Goal: Information Seeking & Learning: Learn about a topic

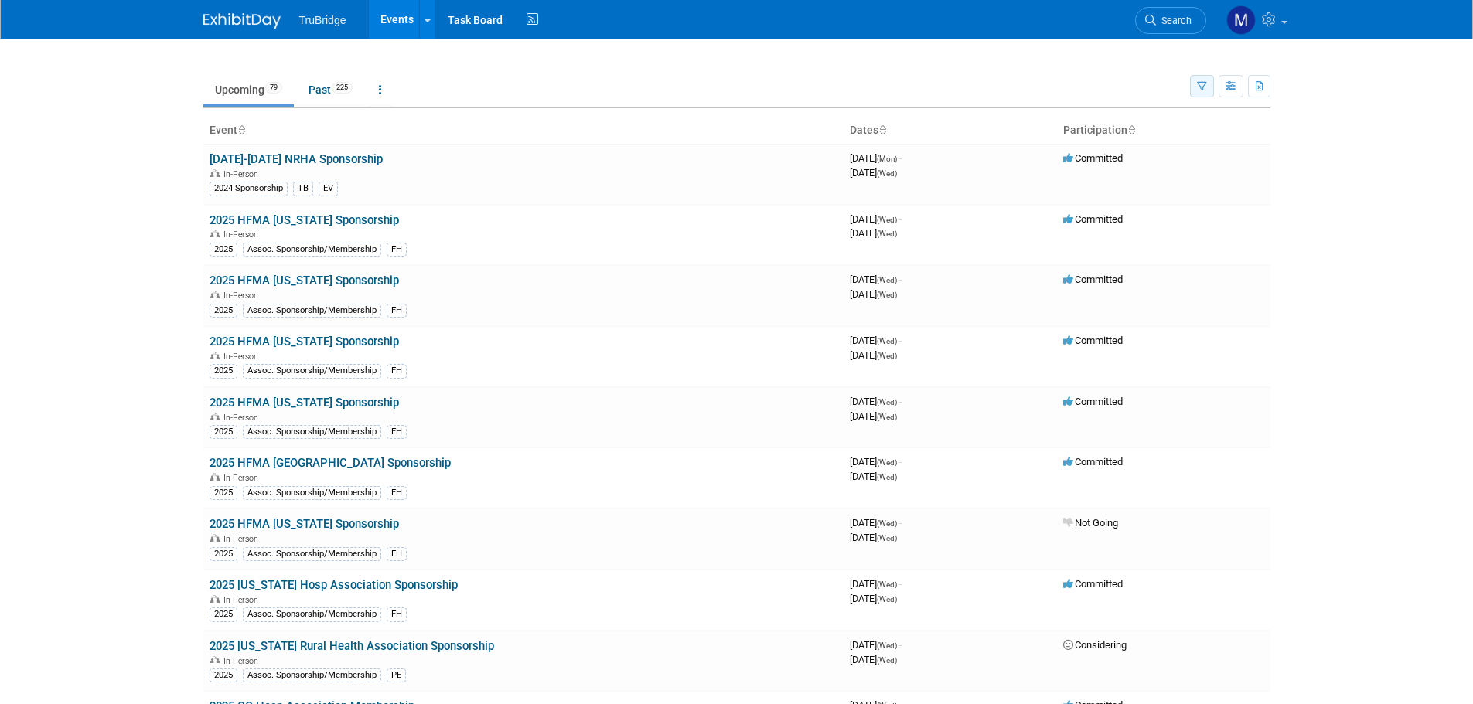
click at [1193, 89] on button "button" at bounding box center [1202, 86] width 24 height 22
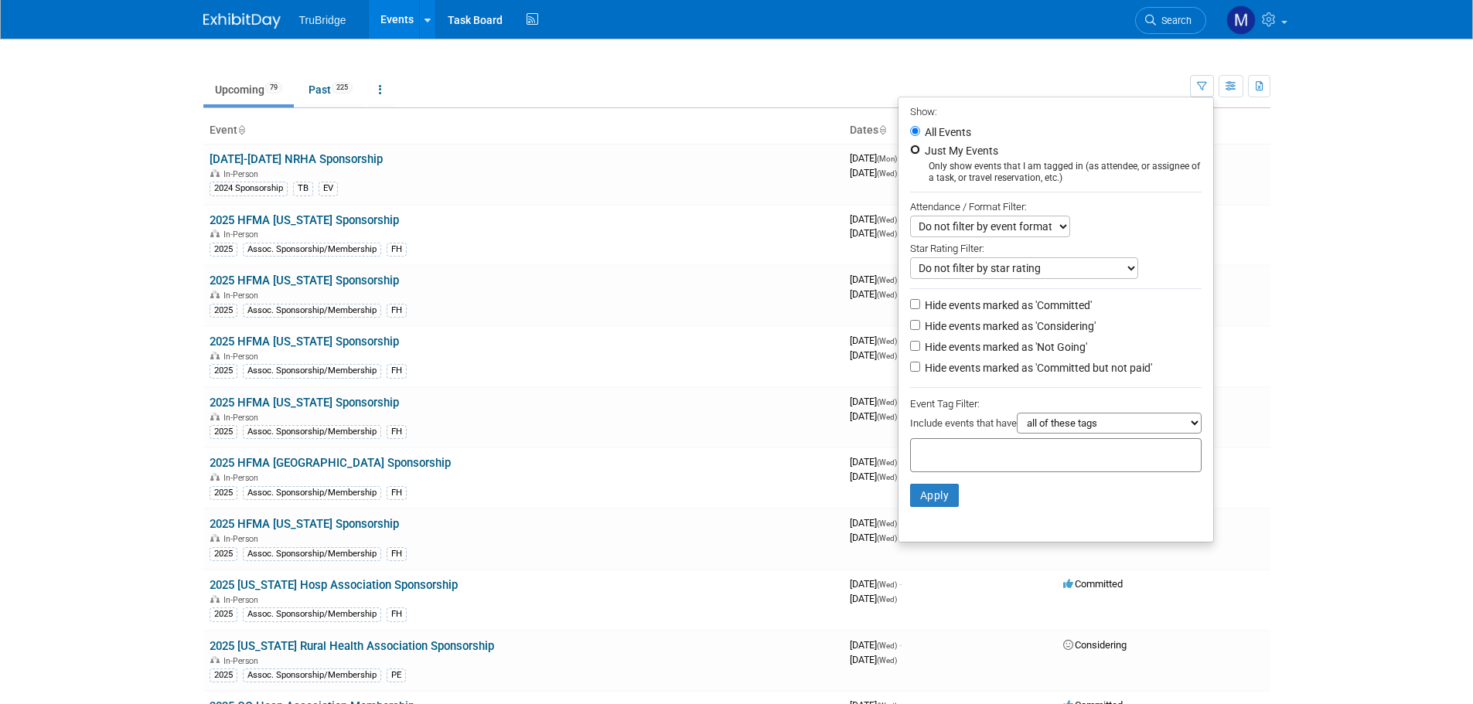
click at [910, 148] on input "Just My Events" at bounding box center [915, 150] width 10 height 10
radio input "true"
click at [933, 502] on button "Apply" at bounding box center [934, 495] width 49 height 23
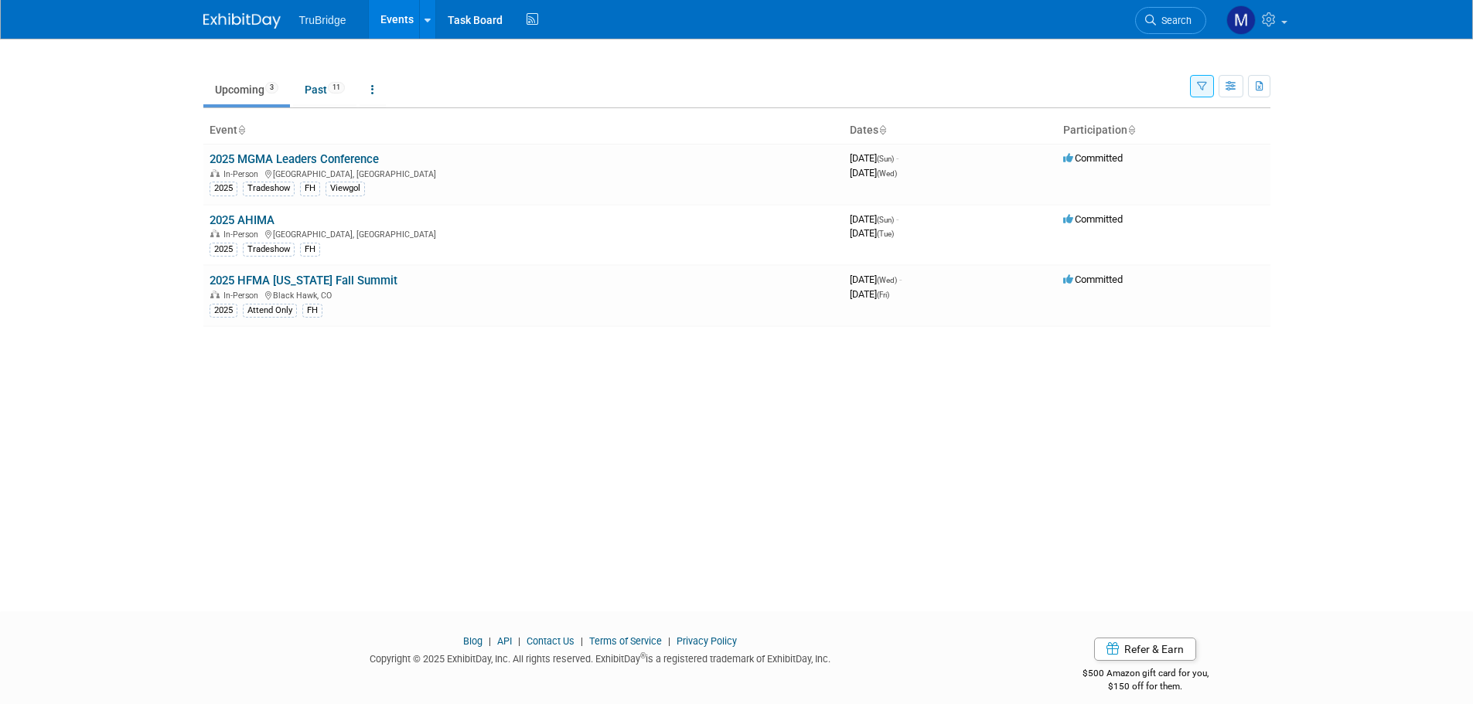
click at [1202, 88] on icon "button" at bounding box center [1202, 87] width 10 height 10
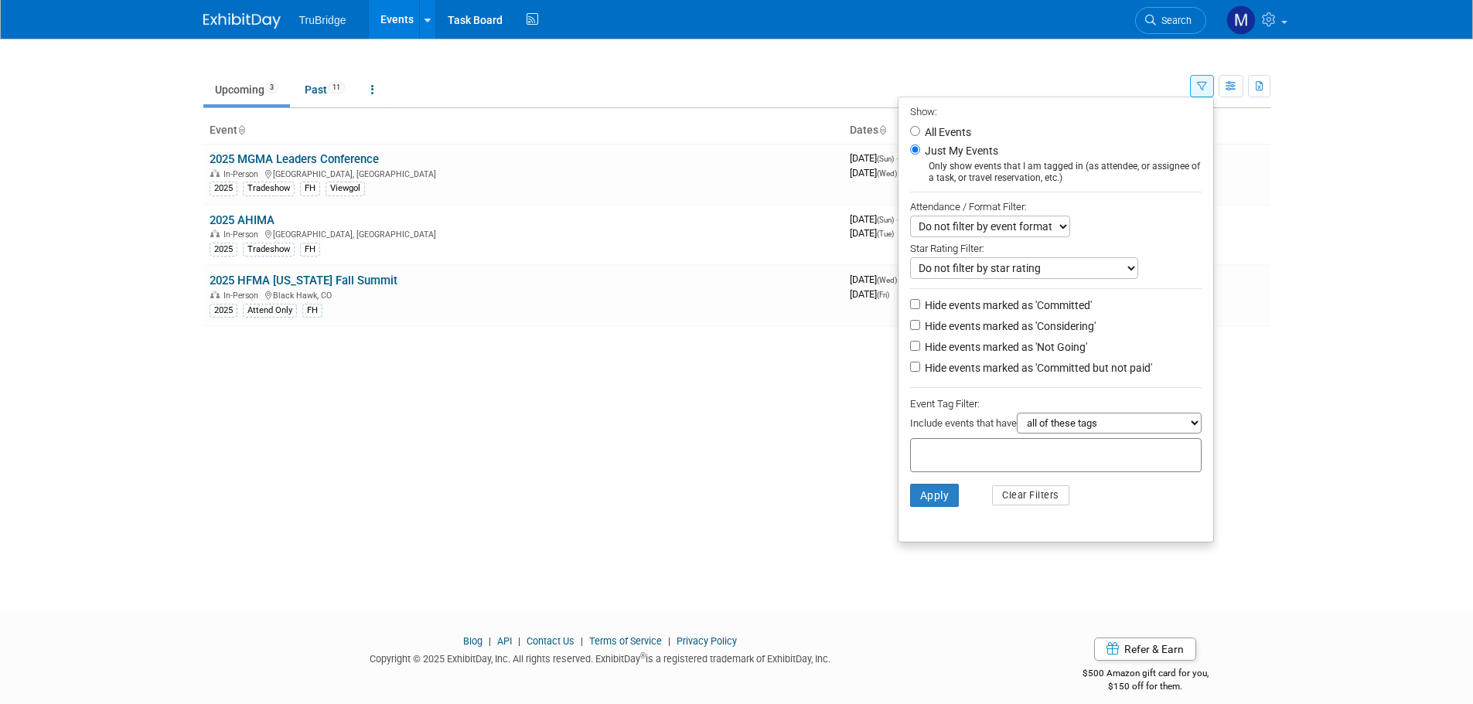
click at [951, 130] on label "All Events" at bounding box center [946, 132] width 49 height 11
click at [920, 130] on input "All Events" at bounding box center [915, 131] width 10 height 10
radio input "true"
click at [924, 498] on button "Apply" at bounding box center [934, 495] width 49 height 23
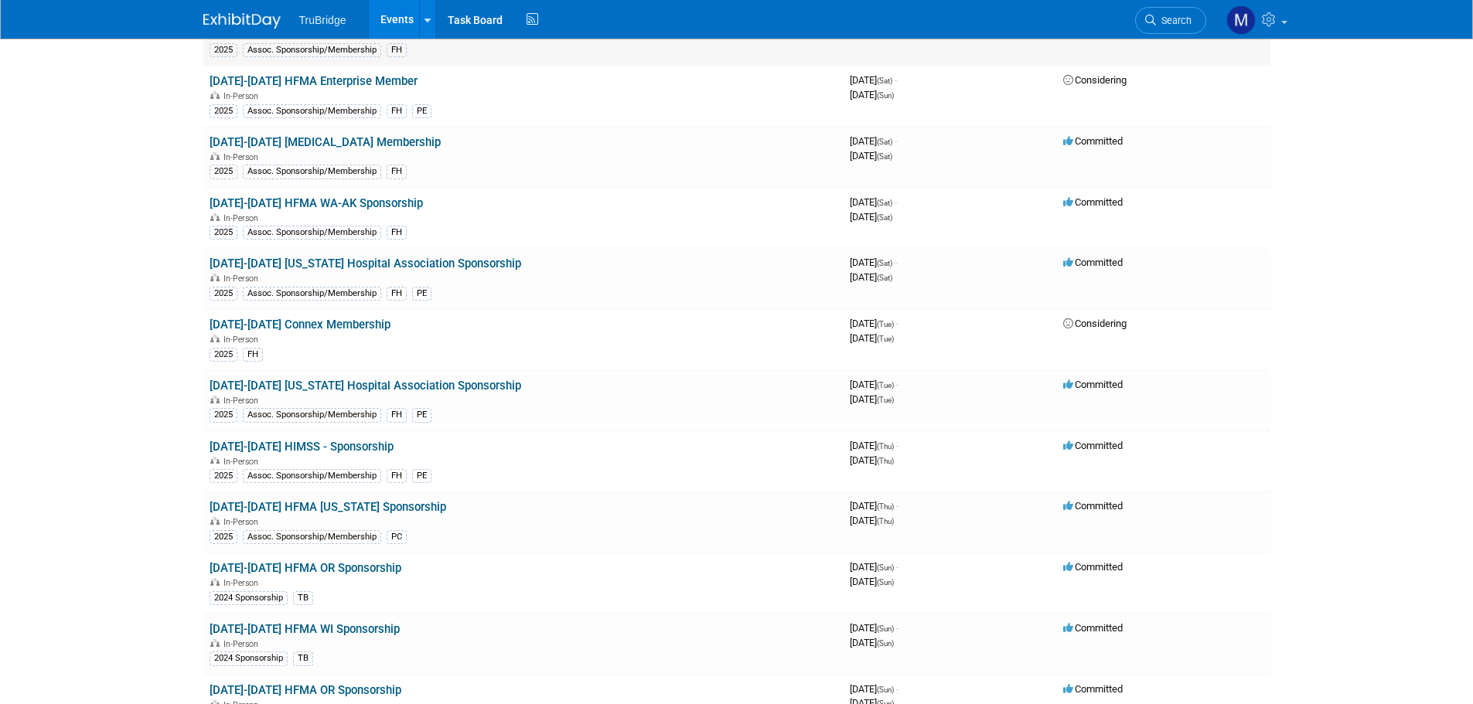
scroll to position [1005, 0]
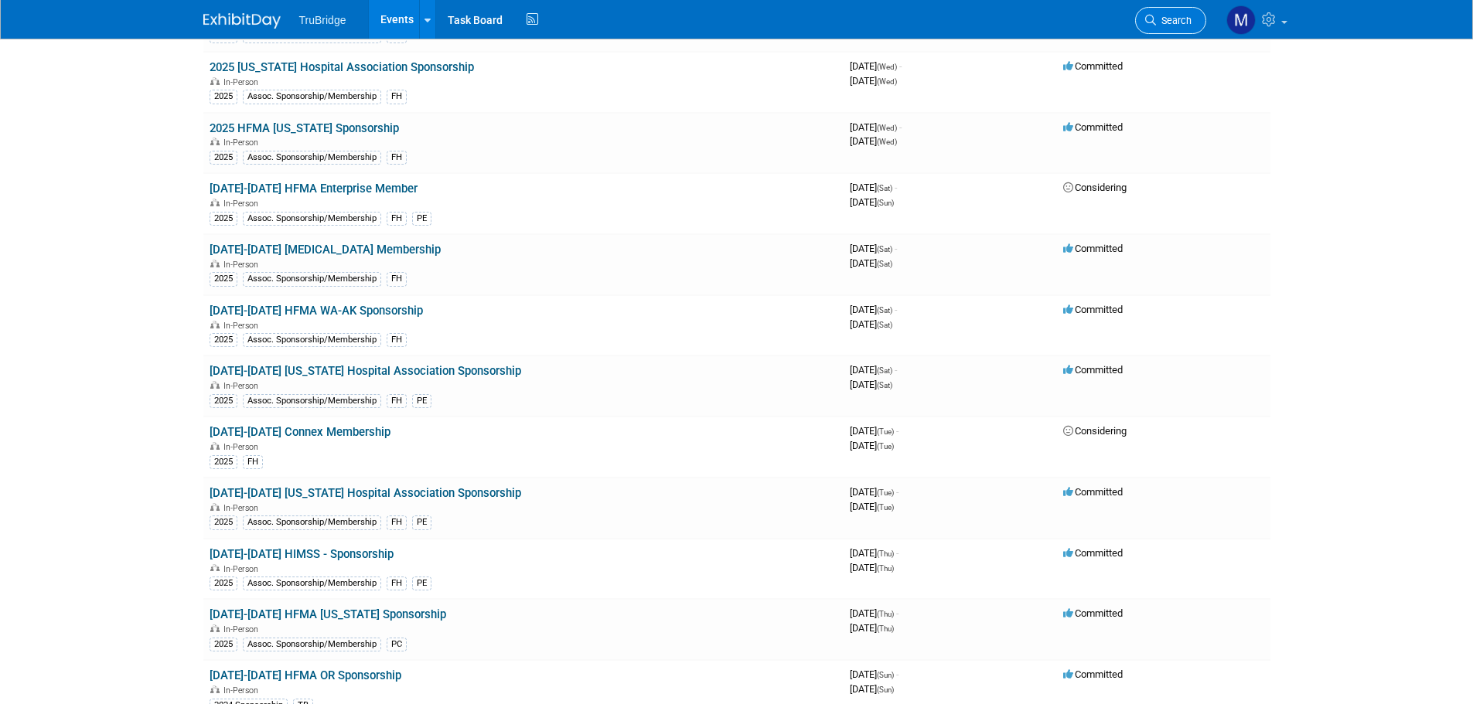
click at [1161, 23] on span "Search" at bounding box center [1174, 21] width 36 height 12
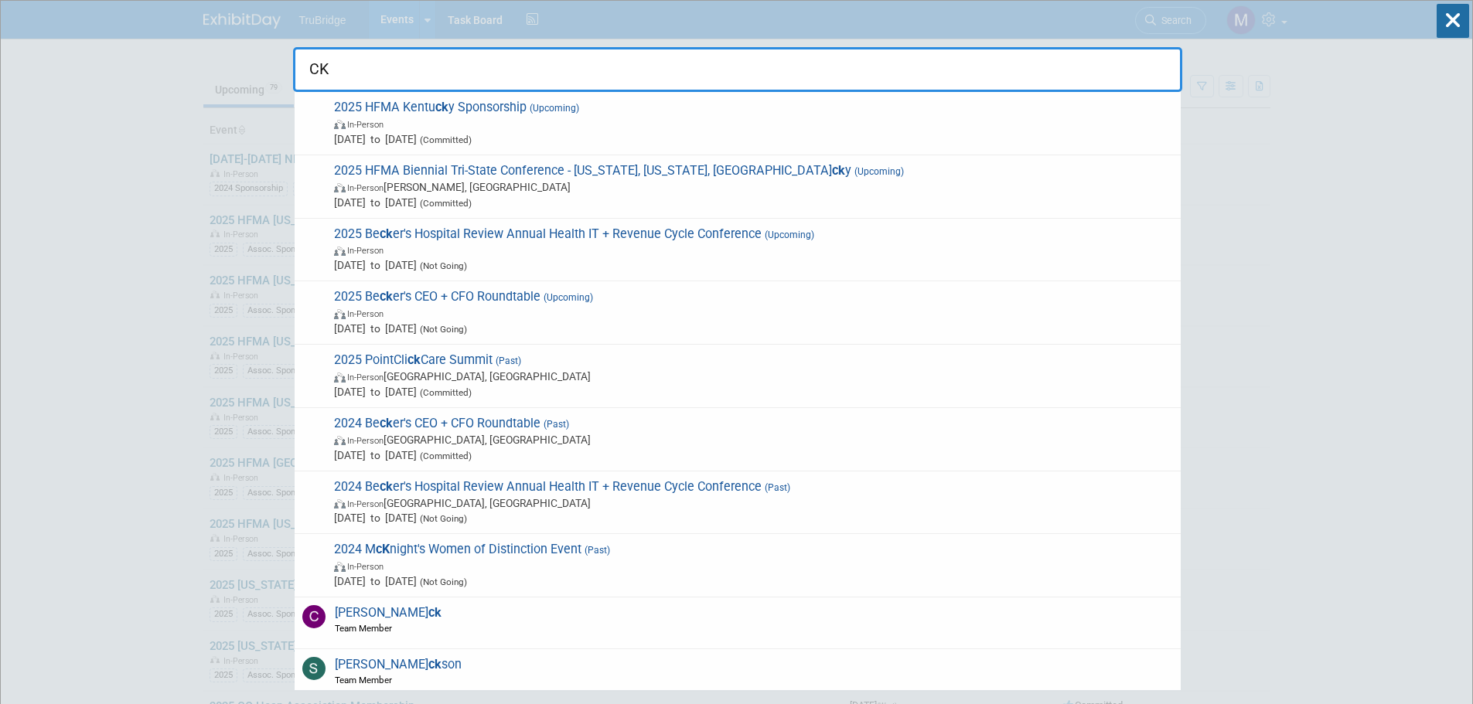
type input "C"
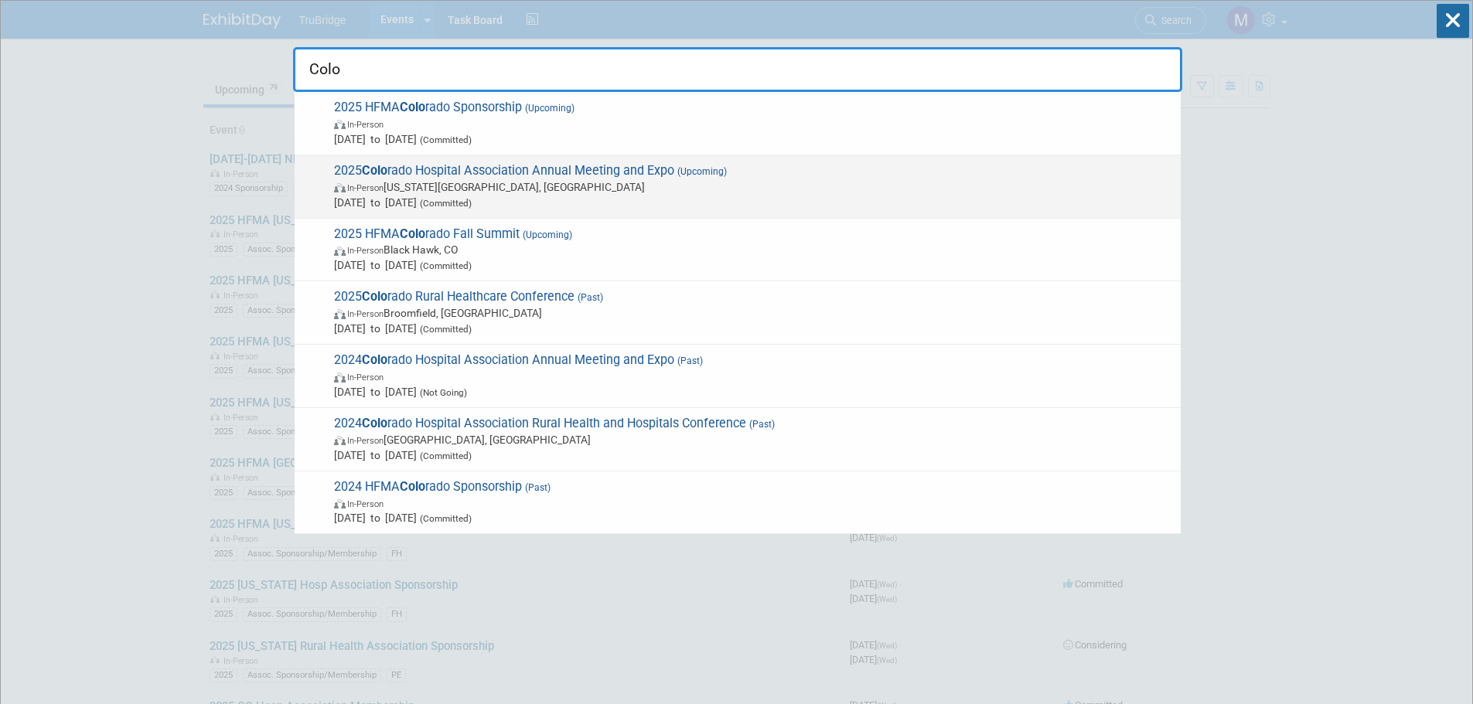
type input "Colo"
click at [671, 169] on span "2025 Colo rado Hospital Association Annual Meeting and Expo (Upcoming) In-Perso…" at bounding box center [751, 186] width 844 height 47
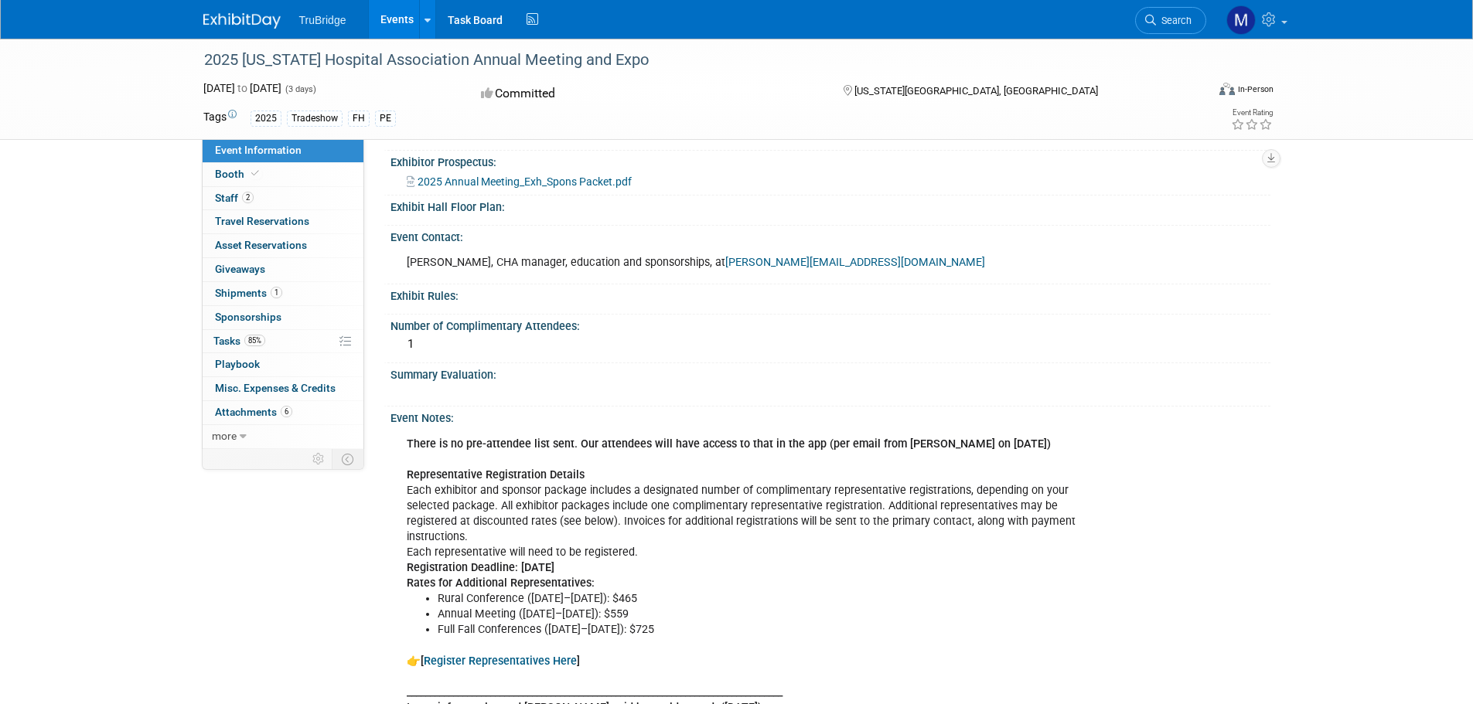
scroll to position [541, 0]
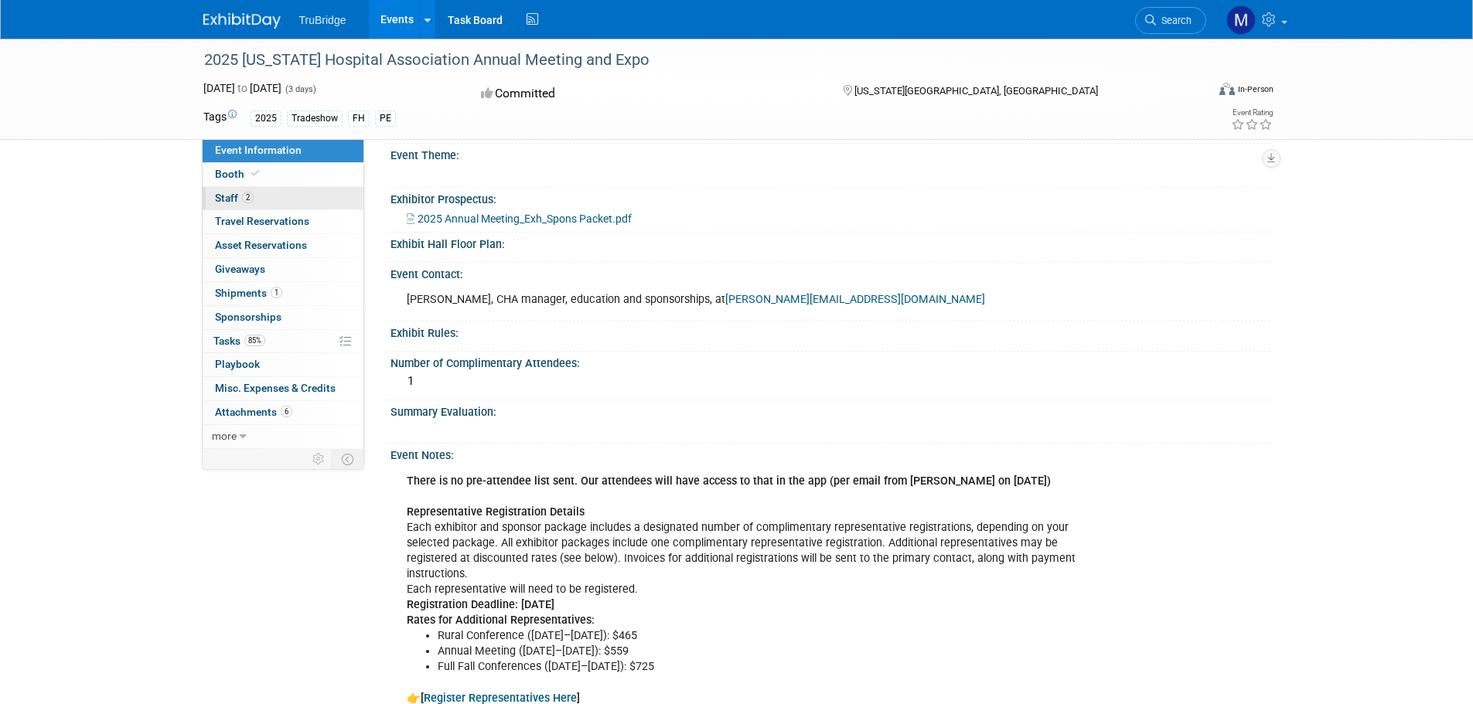
click at [254, 198] on link "2 Staff 2" at bounding box center [283, 198] width 161 height 23
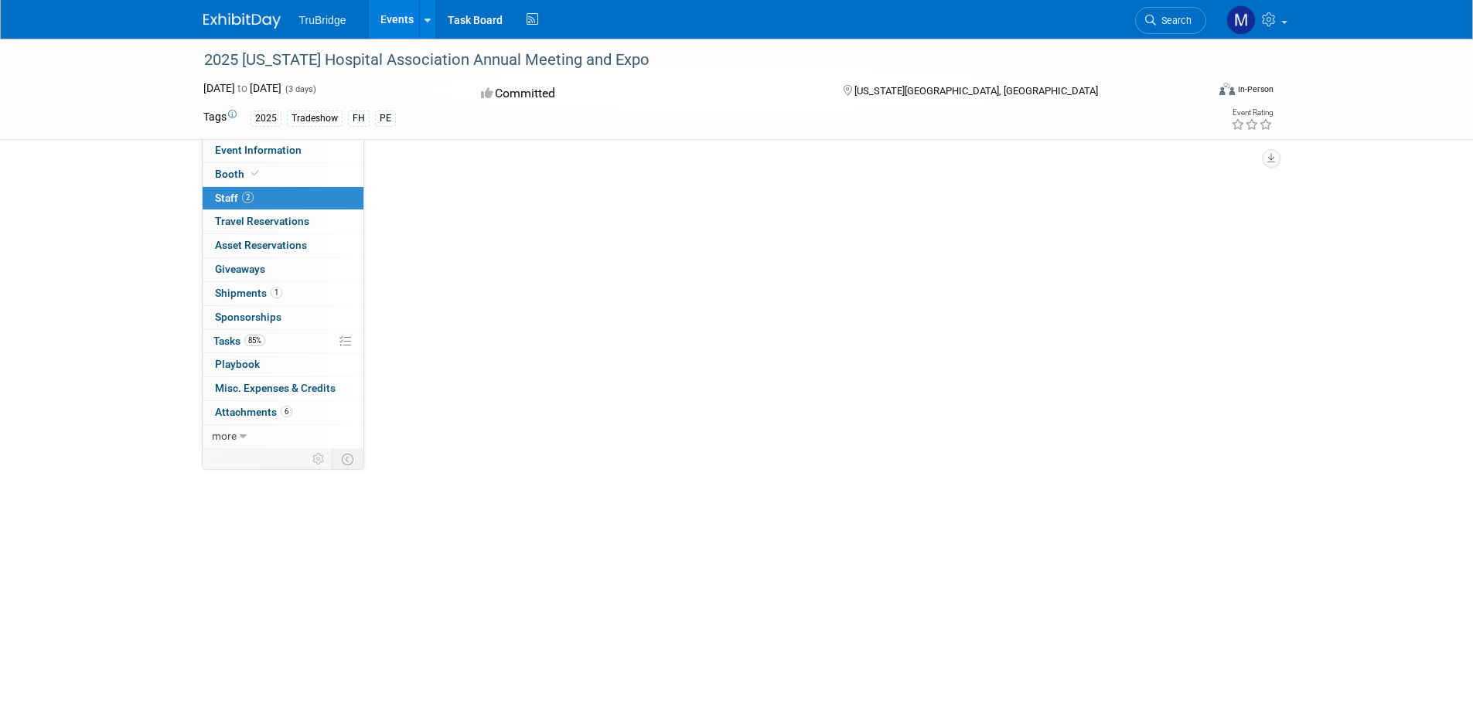
scroll to position [0, 0]
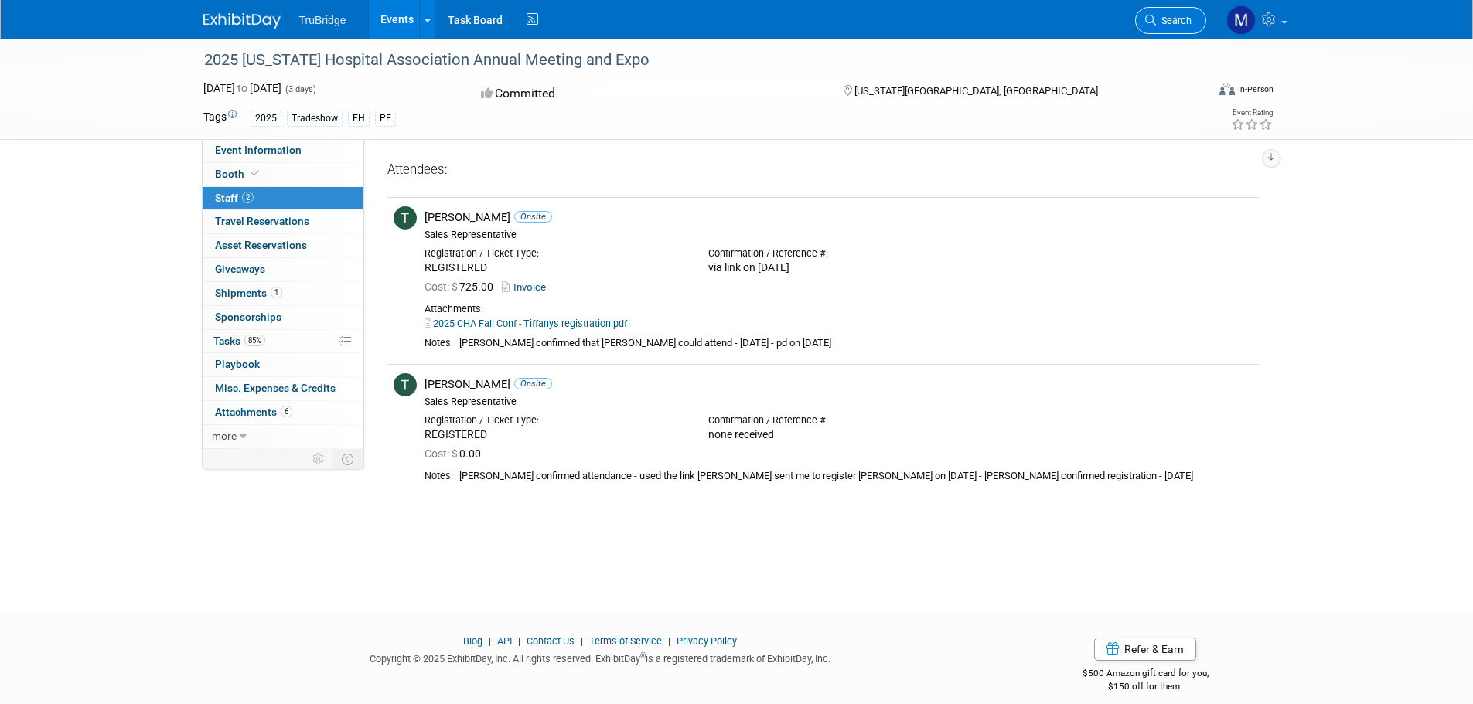
click at [1156, 24] on span "Search" at bounding box center [1174, 21] width 36 height 12
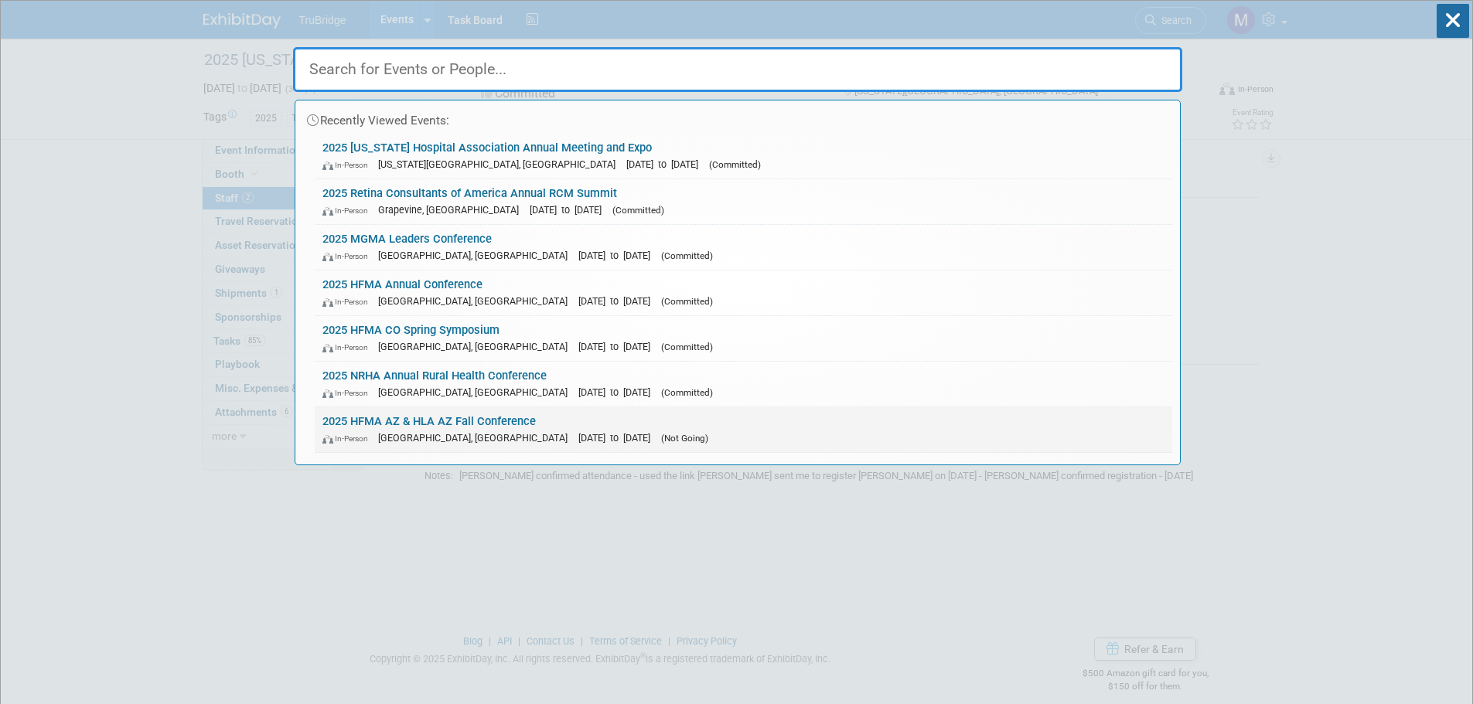
click at [468, 427] on link "2025 HFMA AZ & HLA AZ Fall Conference In-Person Tucson, AZ Sep 24, 2025 to Sep …" at bounding box center [743, 429] width 857 height 45
